Goal: Navigation & Orientation: Understand site structure

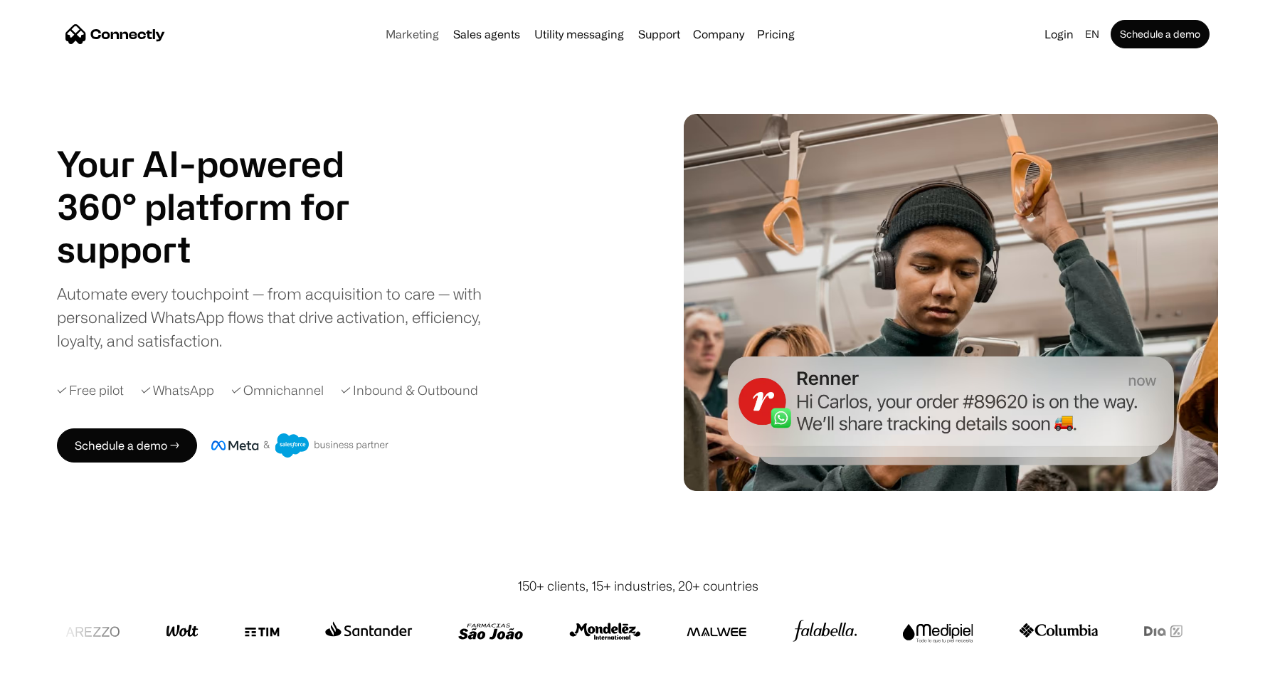
click at [413, 35] on link "Marketing" at bounding box center [412, 33] width 65 height 11
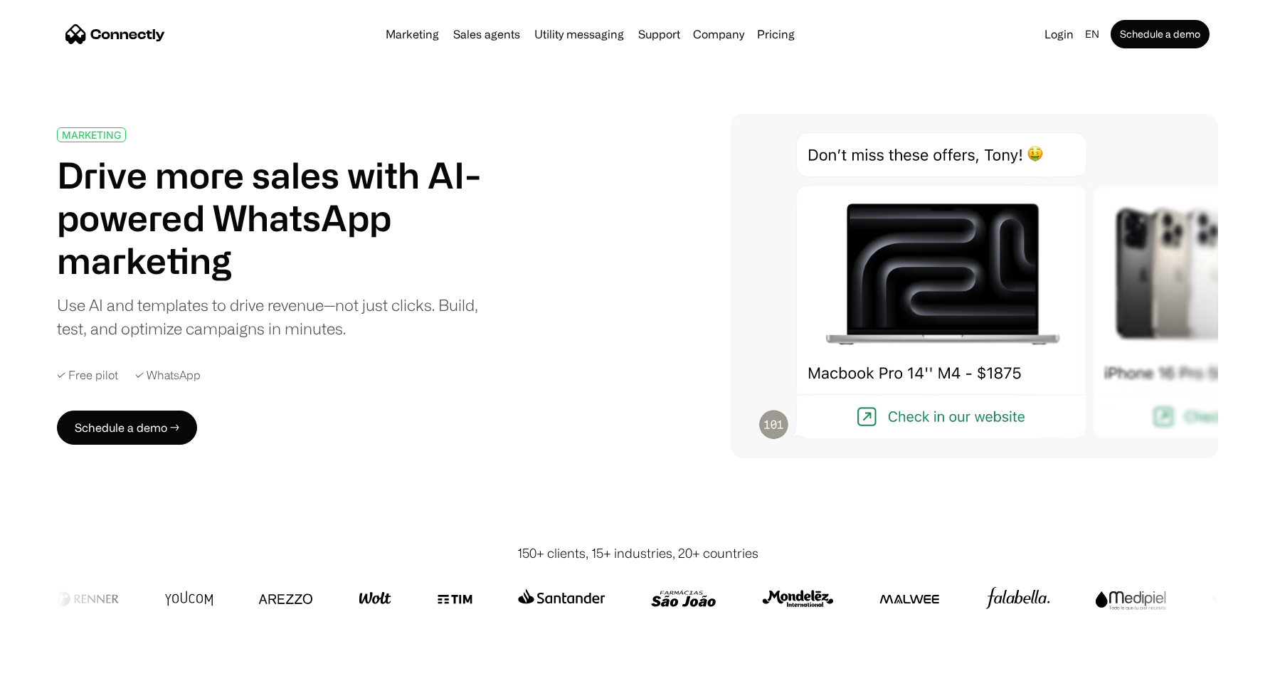
click at [123, 31] on img "home" at bounding box center [115, 34] width 100 height 20
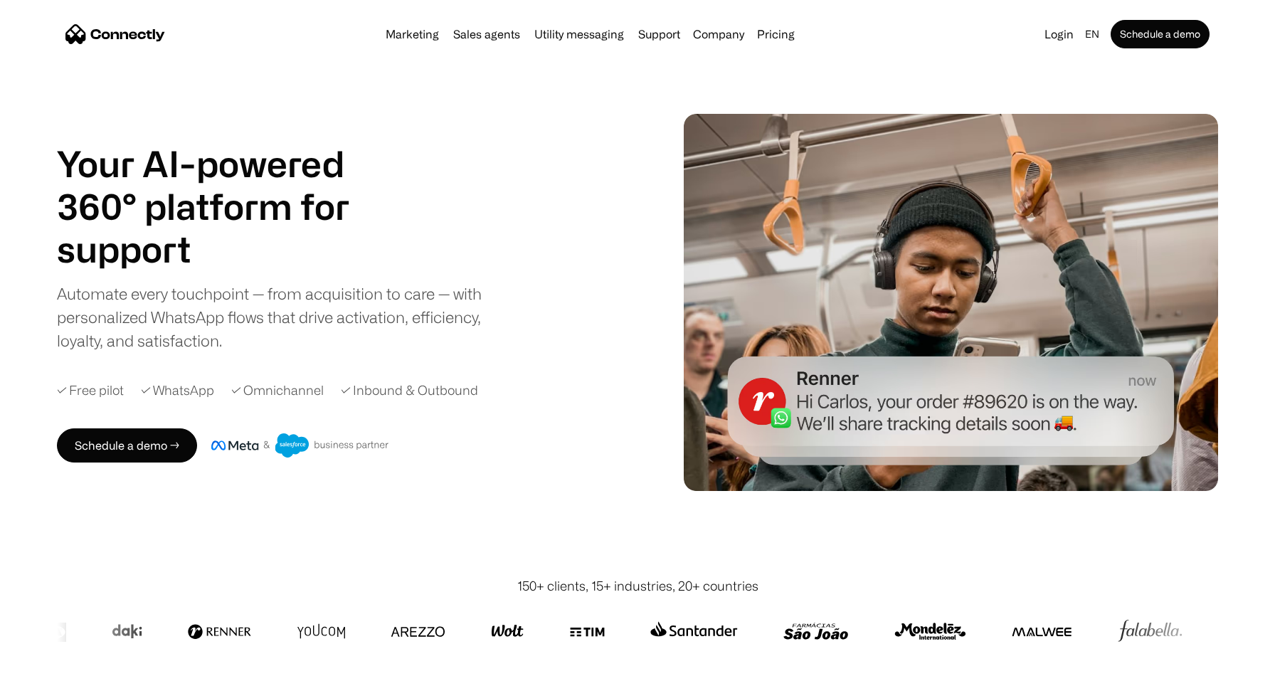
click at [498, 41] on div "Marketing Sales agents Utility messaging Support Company About us Careers Conta…" at bounding box center [590, 34] width 420 height 20
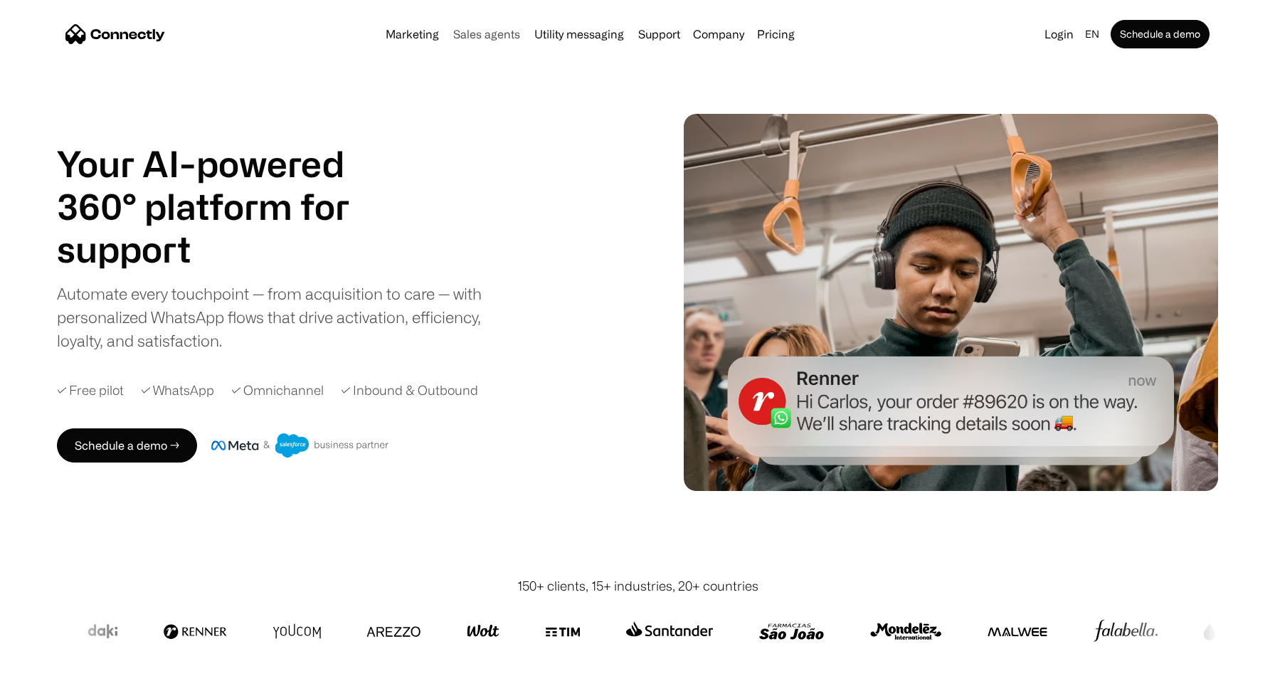
click at [501, 33] on link "Sales agents" at bounding box center [486, 33] width 78 height 11
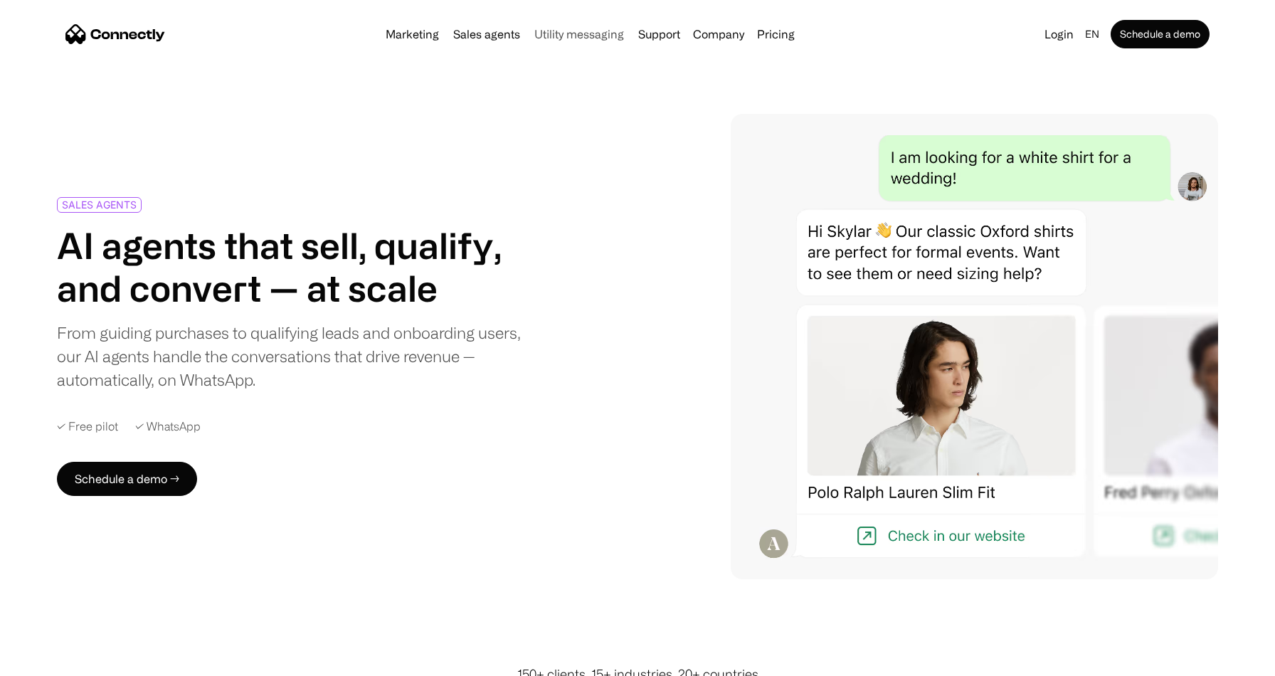
click at [598, 33] on link "Utility messaging" at bounding box center [579, 33] width 101 height 11
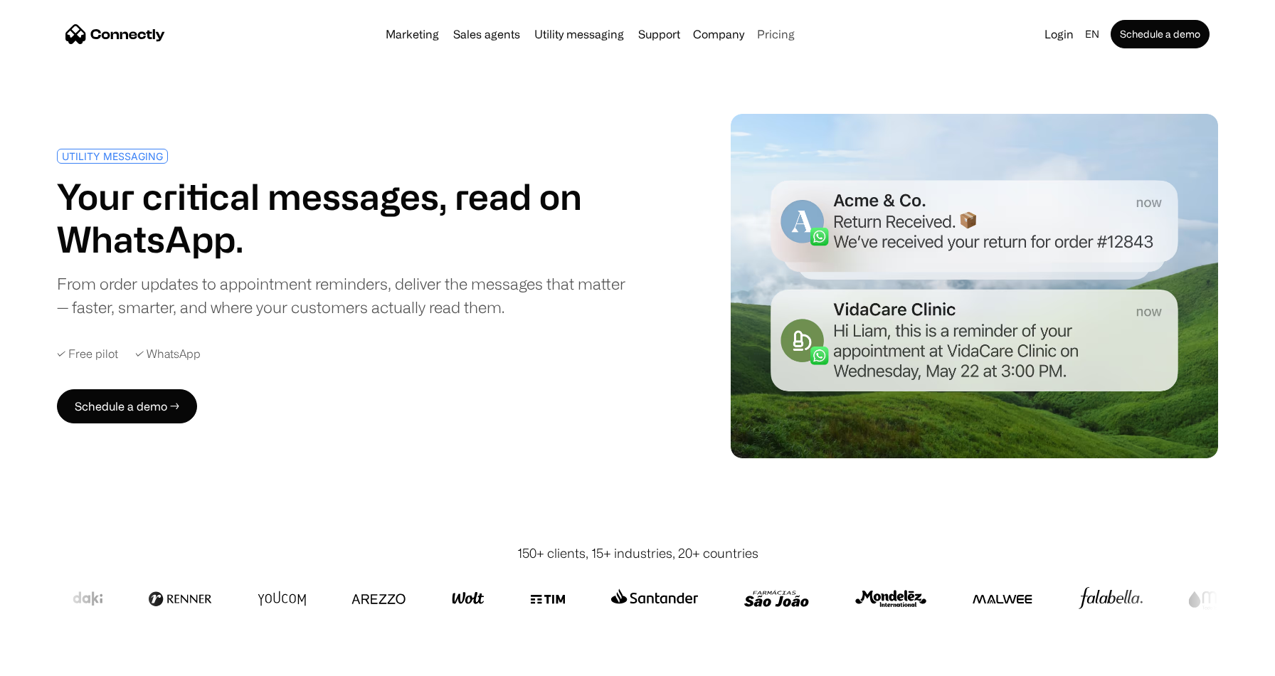
click at [773, 39] on link "Pricing" at bounding box center [775, 33] width 49 height 11
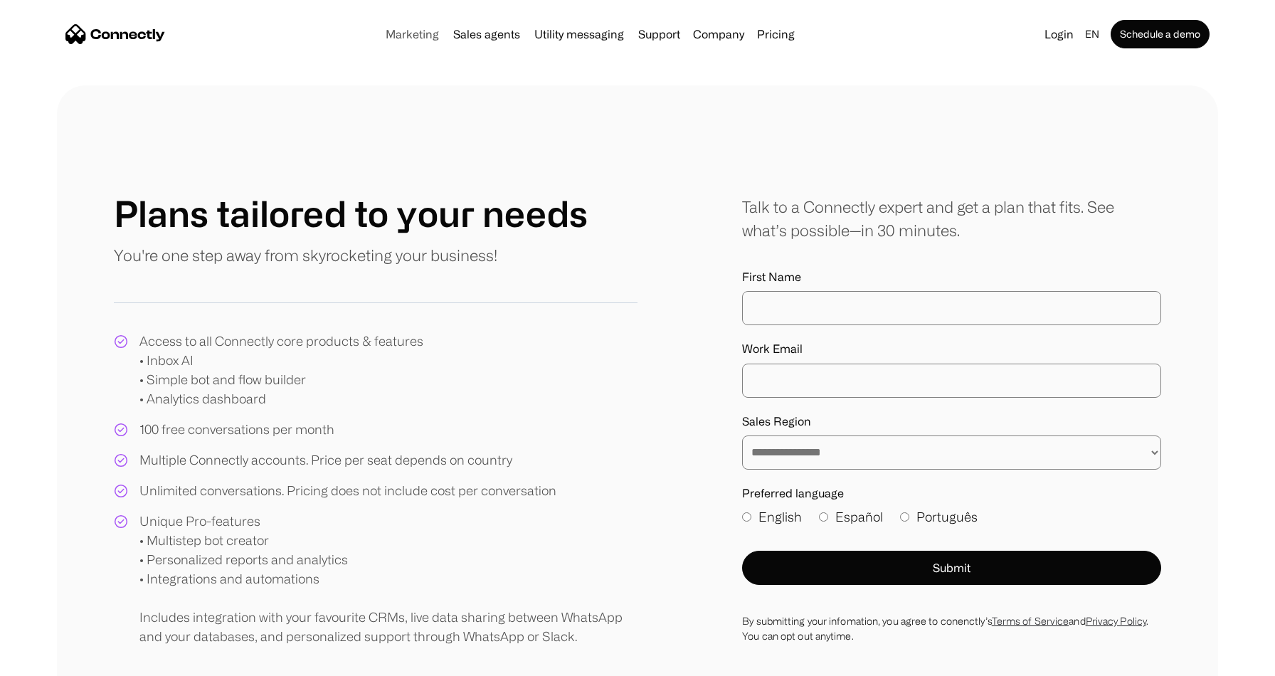
click at [409, 39] on link "Marketing" at bounding box center [412, 33] width 65 height 11
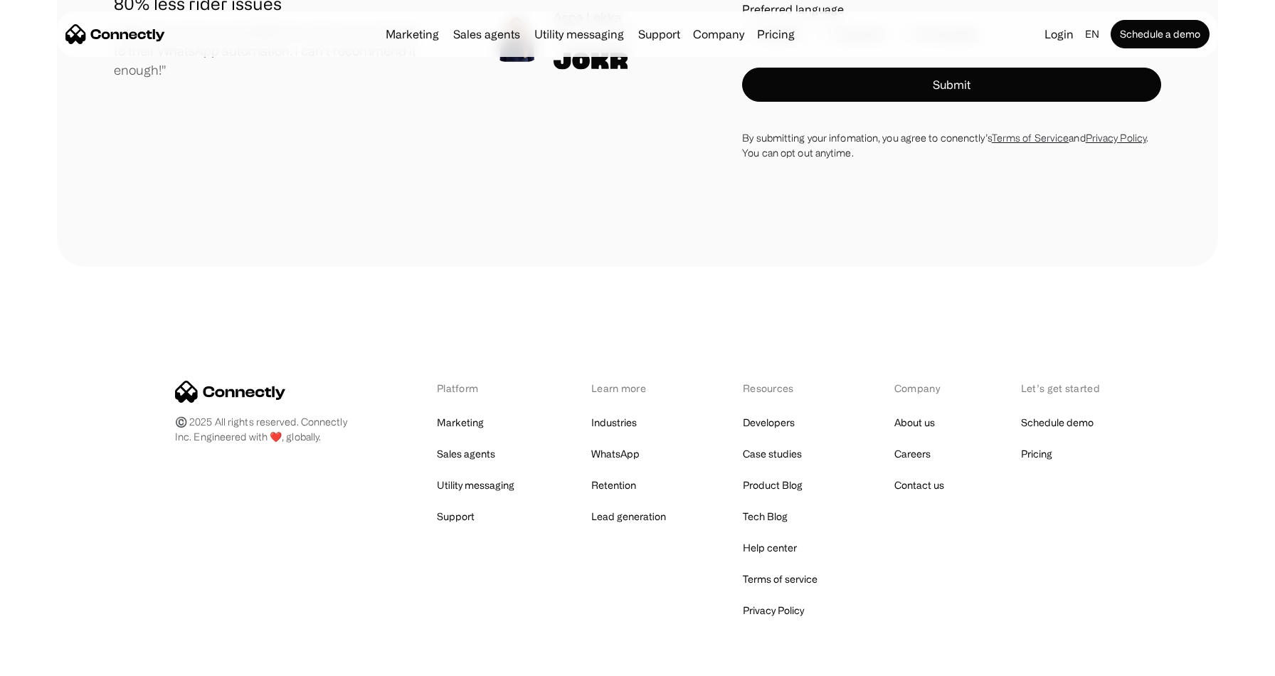
scroll to position [5067, 0]
